Goal: Task Accomplishment & Management: Manage account settings

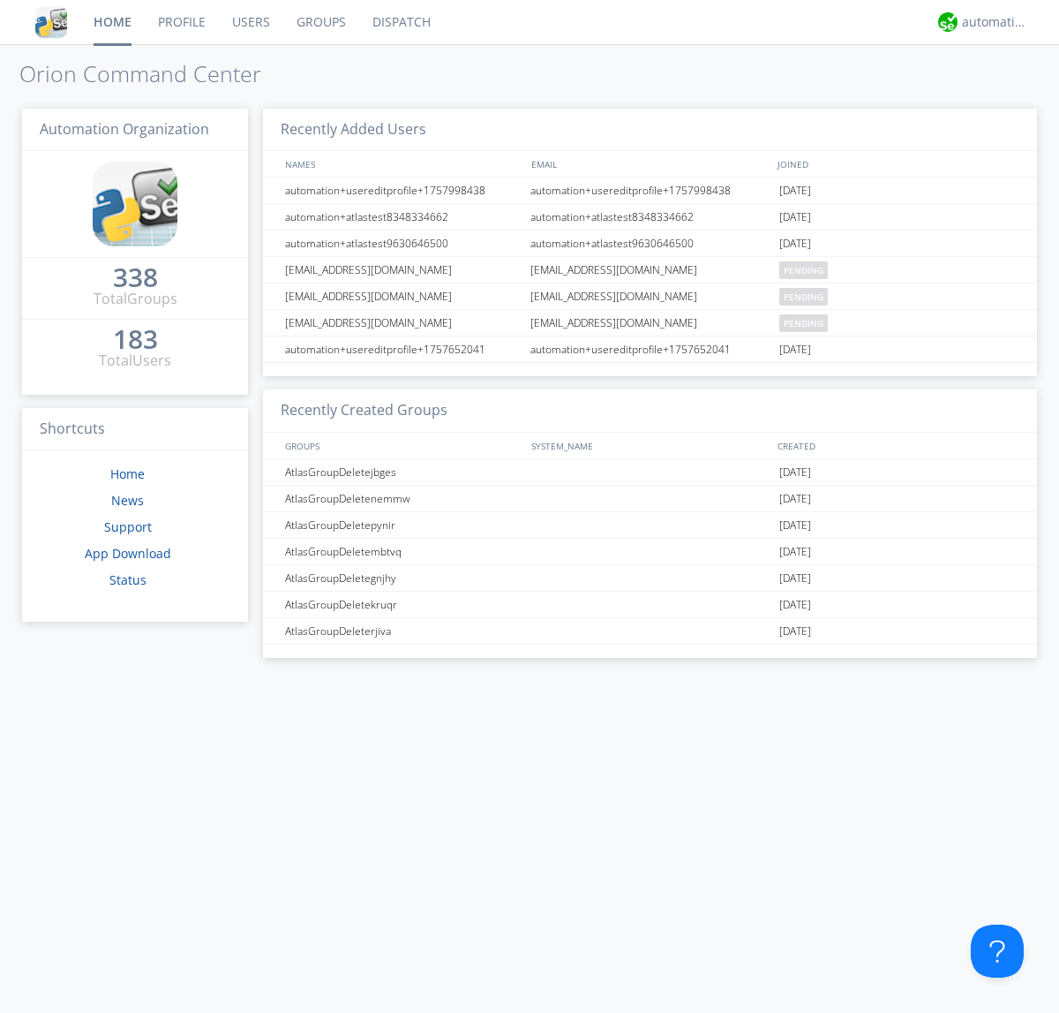
click at [250, 22] on link "Users" at bounding box center [251, 22] width 64 height 44
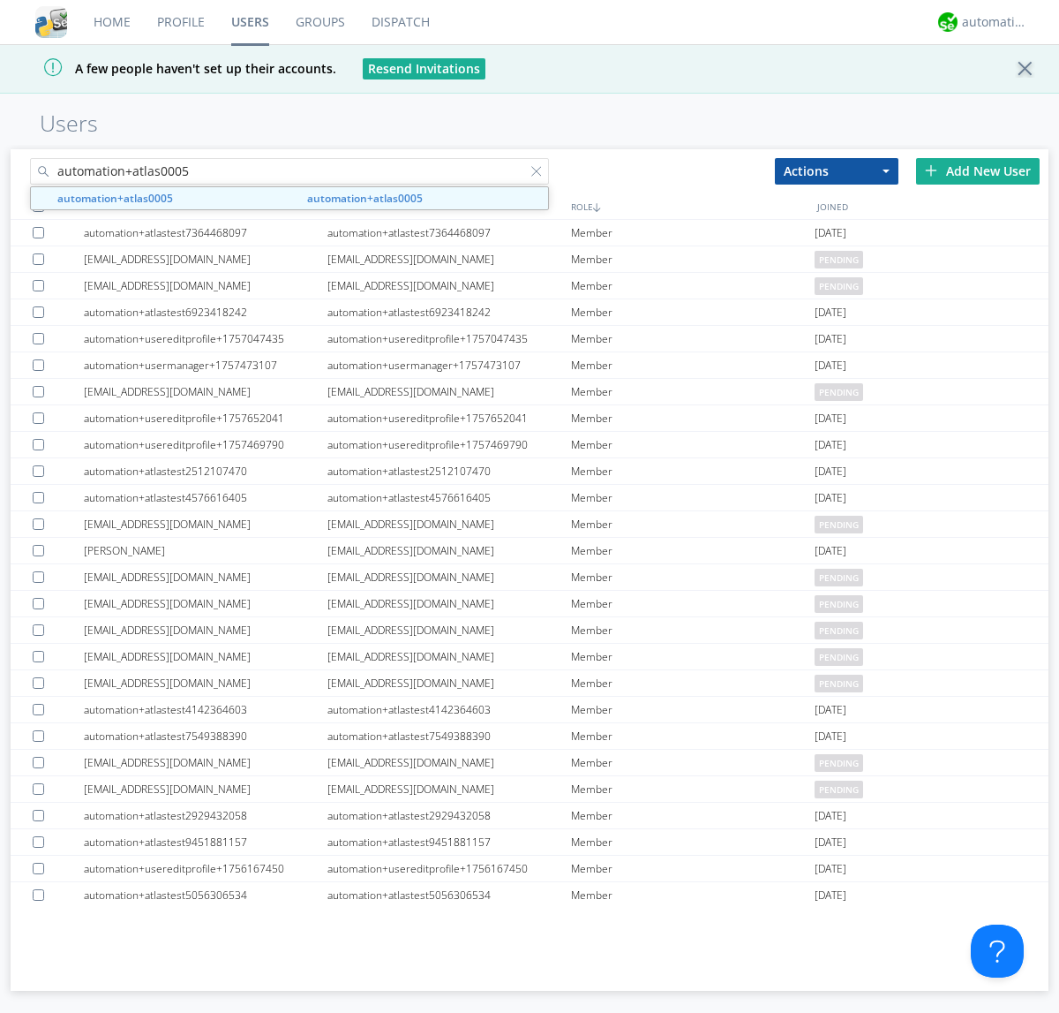
type input "automation+atlas0005"
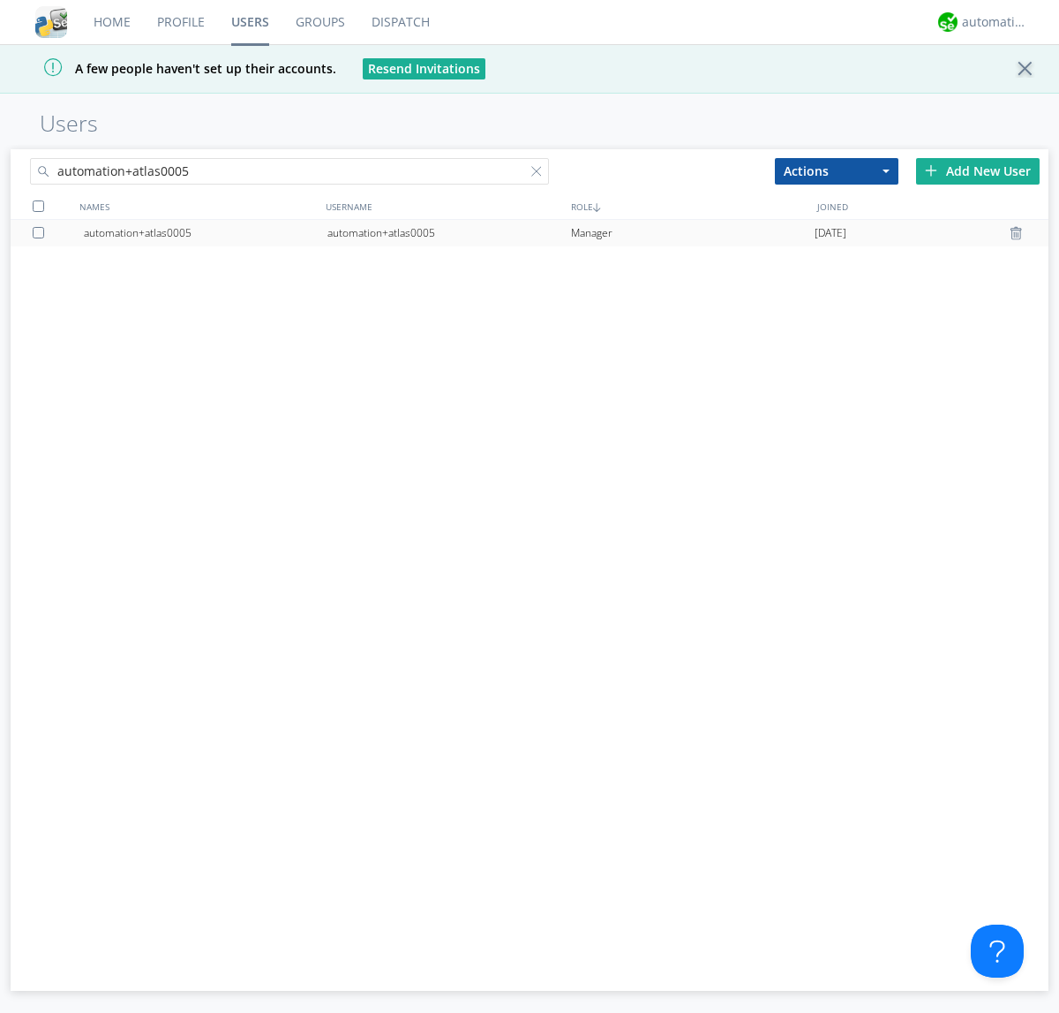
click at [448, 232] on div "automation+atlas0005" at bounding box center [450, 233] width 244 height 26
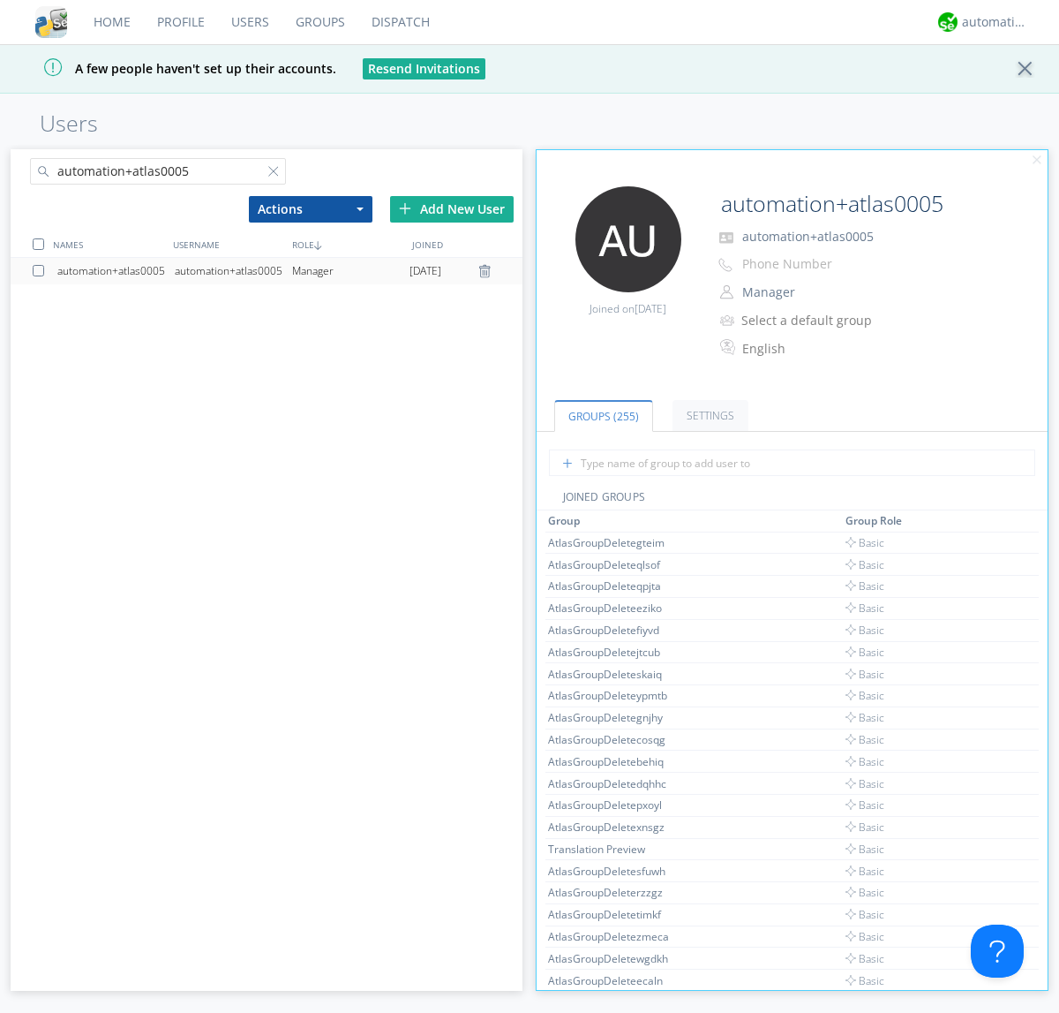
click at [708, 415] on link "Settings" at bounding box center [711, 415] width 76 height 31
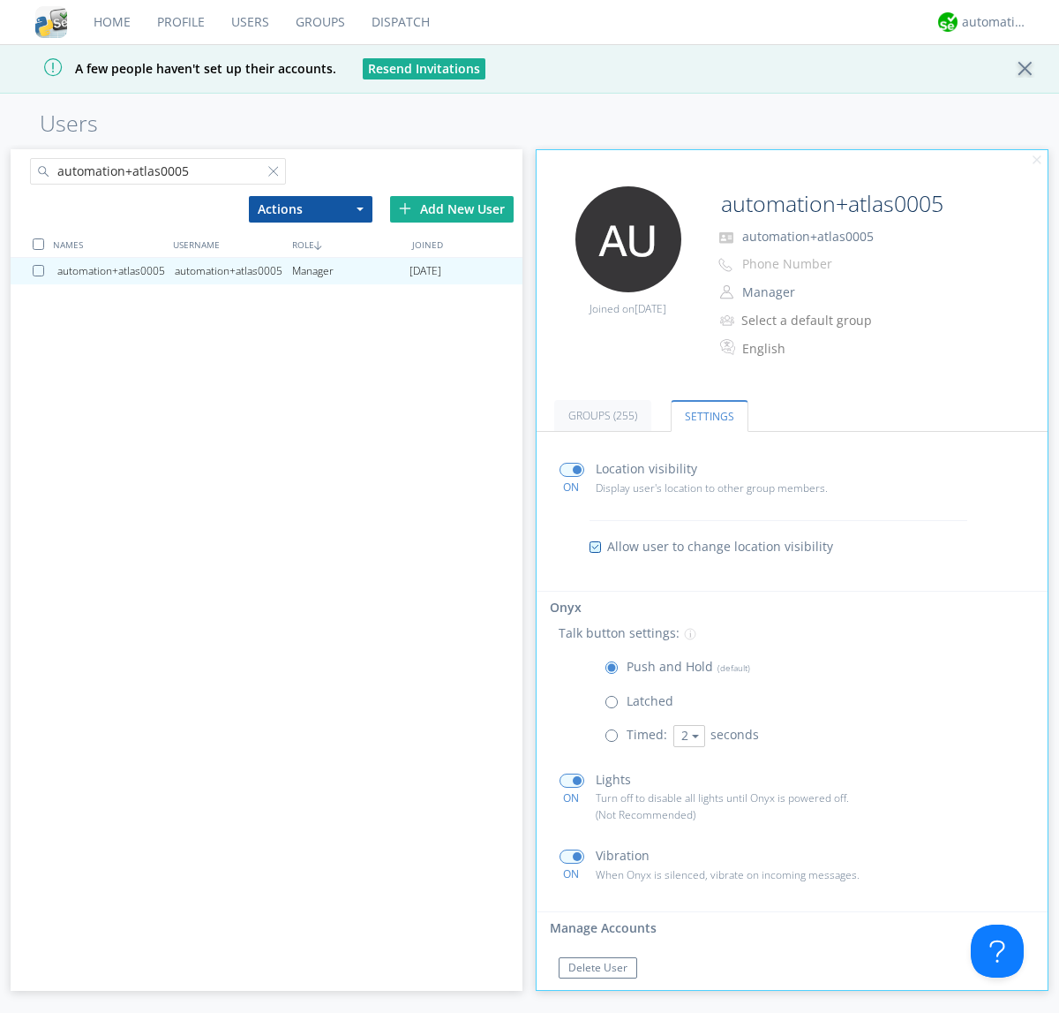
click at [615, 739] on span at bounding box center [616, 739] width 22 height 22
click at [0, 0] on input "radio" at bounding box center [0, 0] width 0 height 0
click at [687, 735] on button "2" at bounding box center [690, 736] width 32 height 22
click at [0, 0] on link "5" at bounding box center [0, 0] width 0 height 0
click at [687, 735] on button "5" at bounding box center [690, 736] width 32 height 22
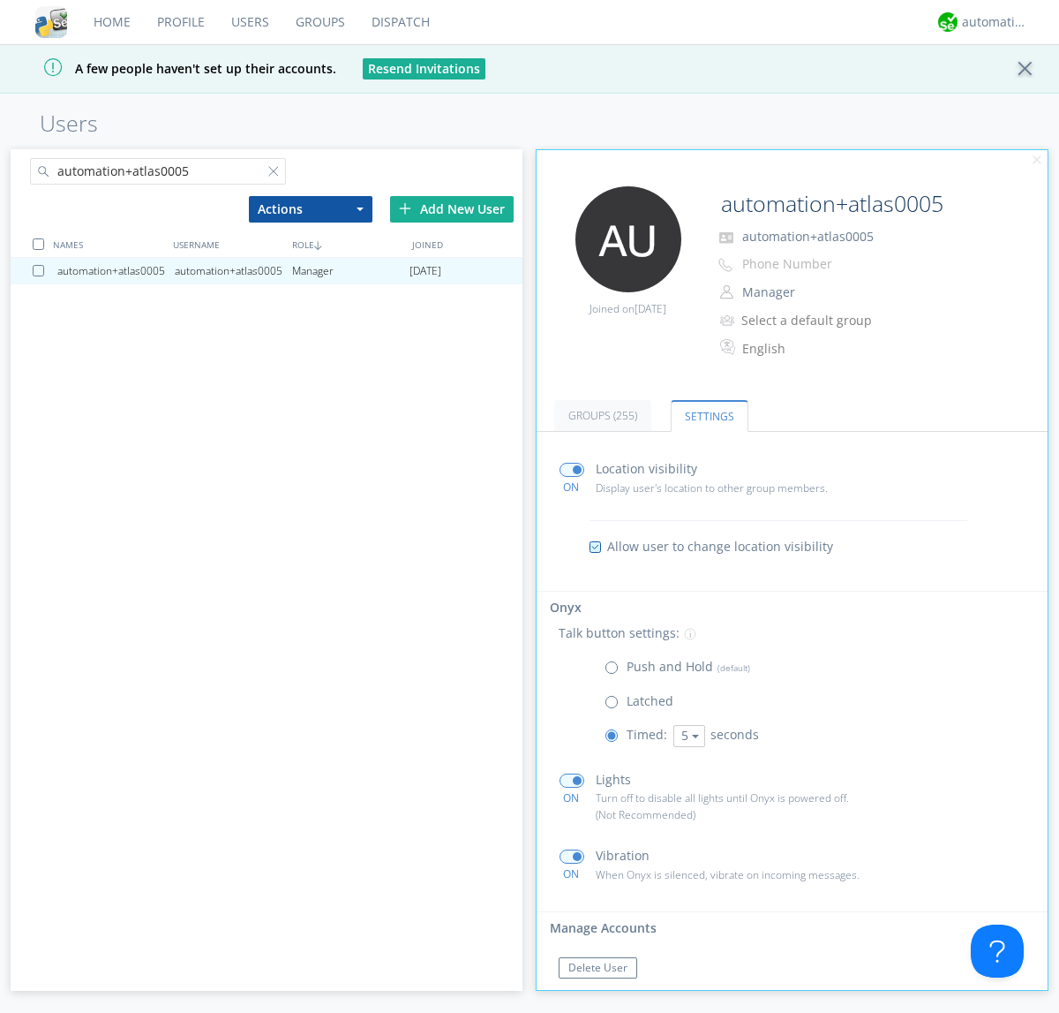
click at [0, 0] on link "3" at bounding box center [0, 0] width 0 height 0
click at [615, 671] on span at bounding box center [616, 671] width 22 height 22
click at [0, 0] on input "radio" at bounding box center [0, 0] width 0 height 0
